Goal: Information Seeking & Learning: Learn about a topic

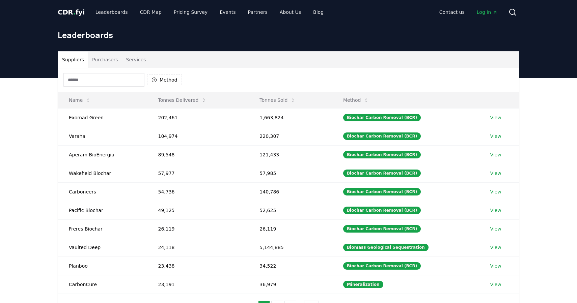
click at [98, 58] on button "Purchasers" at bounding box center [105, 60] width 34 height 16
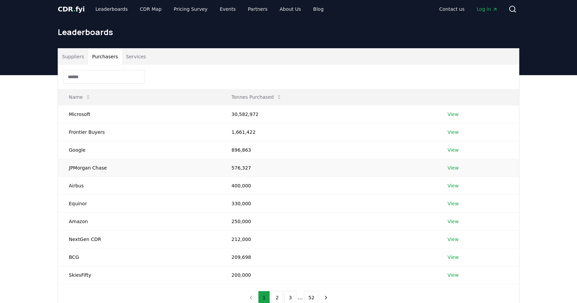
scroll to position [5, 0]
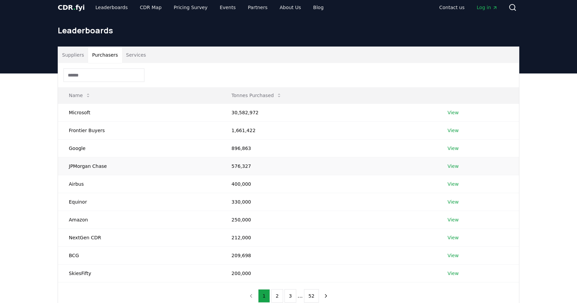
click at [249, 167] on td "576,327" at bounding box center [329, 166] width 216 height 18
click at [455, 166] on link "View" at bounding box center [452, 166] width 11 height 7
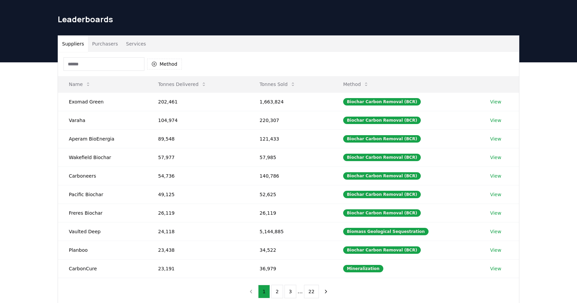
scroll to position [16, 0]
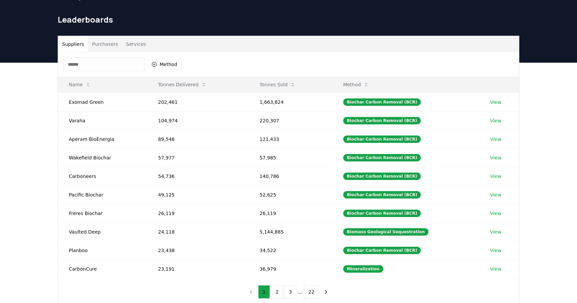
click at [106, 52] on button "Purchasers" at bounding box center [105, 44] width 34 height 16
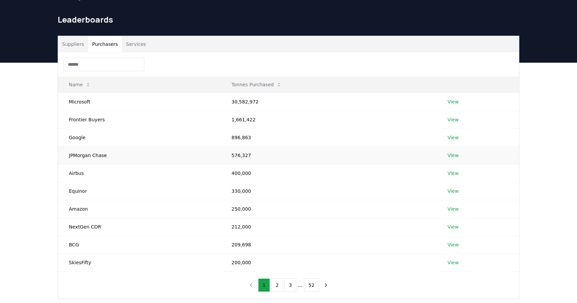
click at [92, 159] on td "JPMorgan Chase" at bounding box center [139, 155] width 163 height 18
click at [88, 141] on td "Google" at bounding box center [139, 138] width 163 height 18
